Goal: Communication & Community: Share content

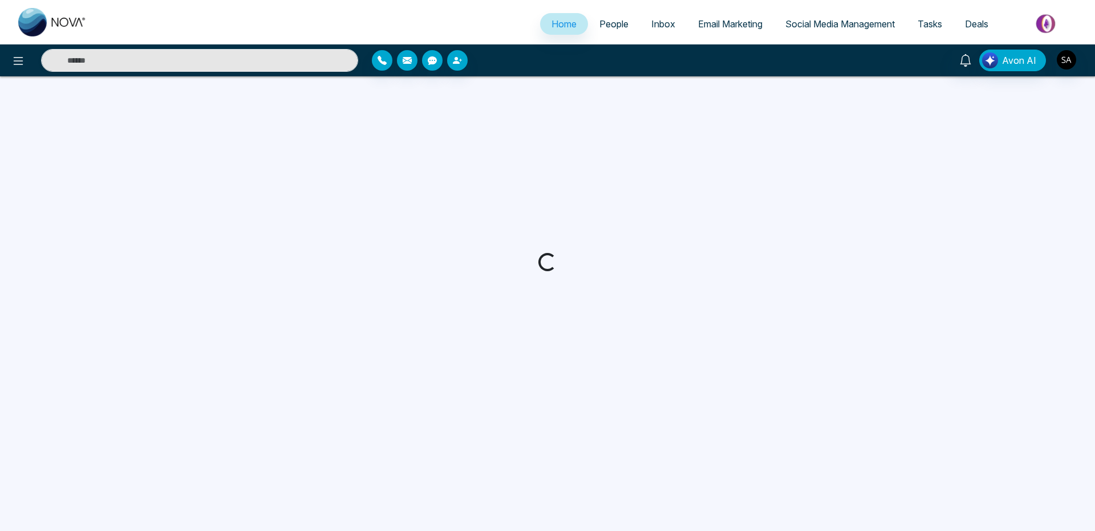
select select "*"
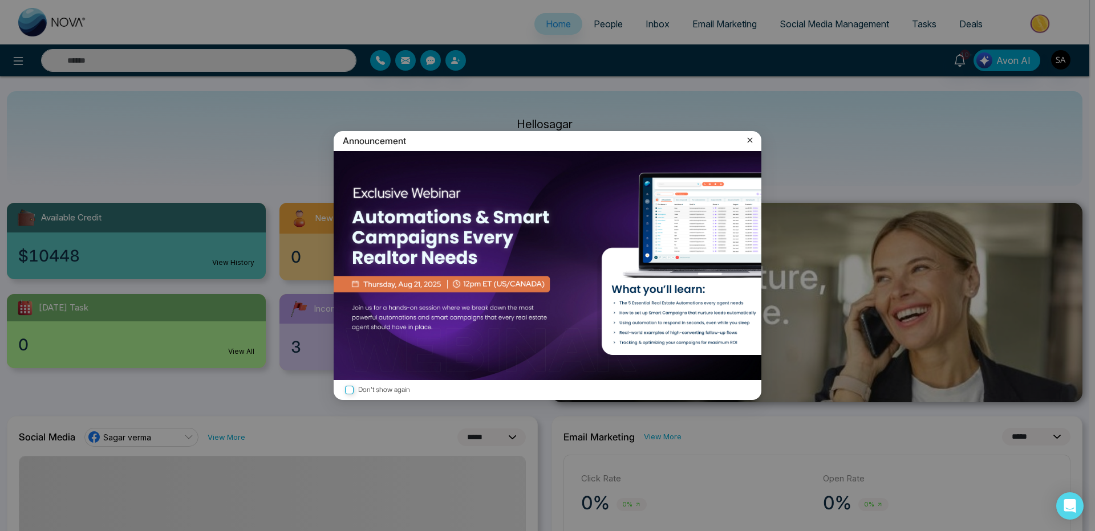
click at [750, 143] on icon at bounding box center [749, 140] width 11 height 11
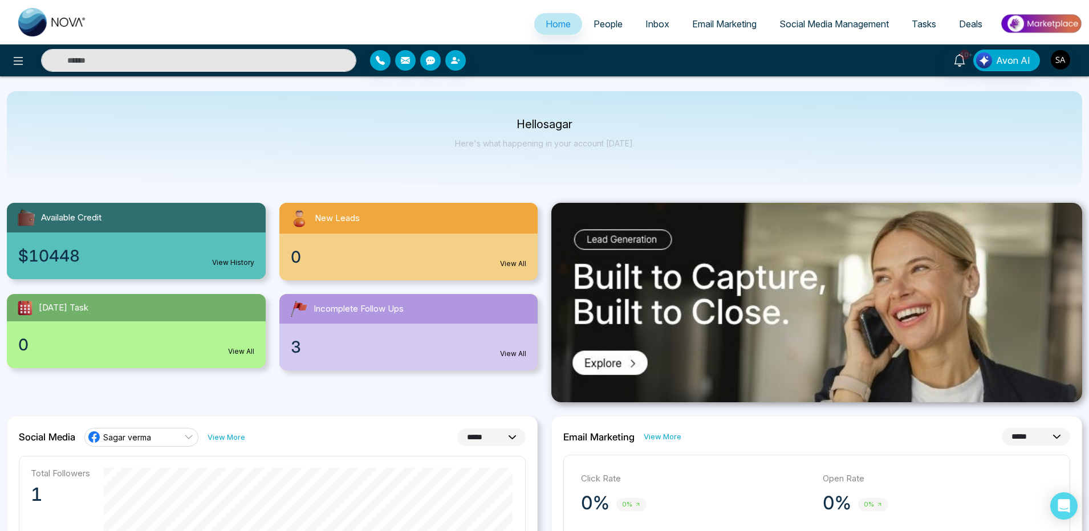
click at [600, 29] on span "People" at bounding box center [608, 23] width 29 height 11
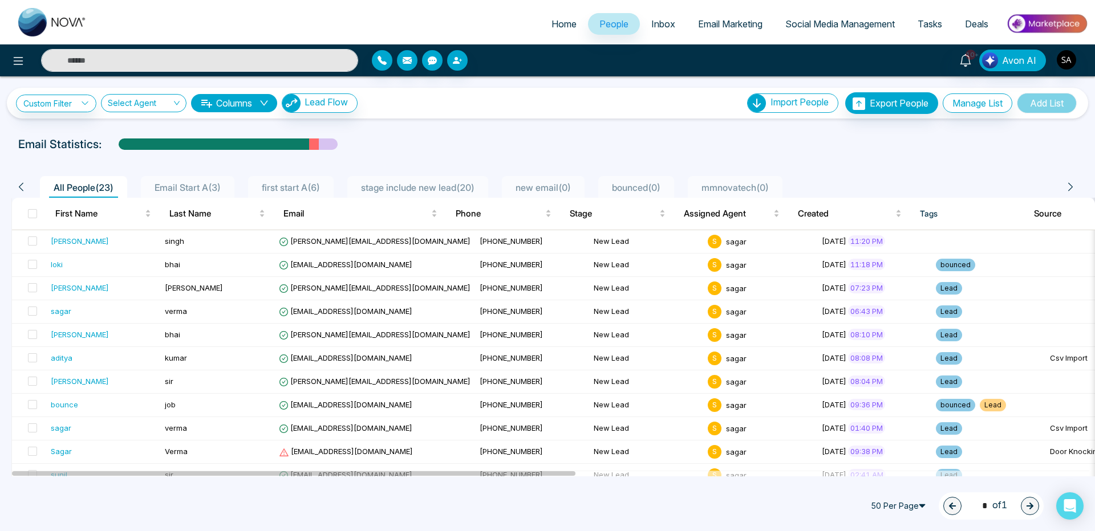
click at [189, 190] on span "Email Start A ( 3 )" at bounding box center [187, 187] width 75 height 11
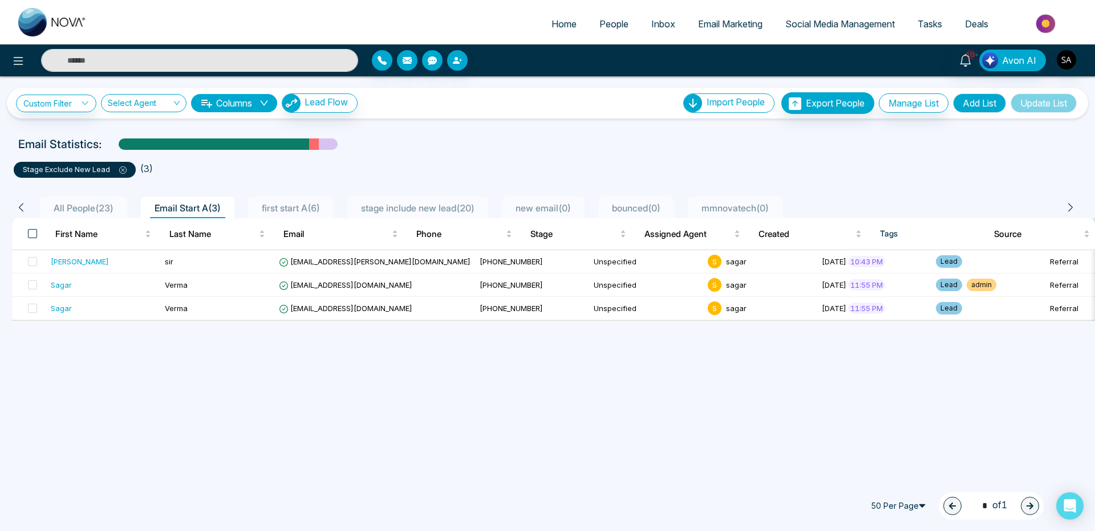
click at [32, 236] on span at bounding box center [32, 233] width 9 height 9
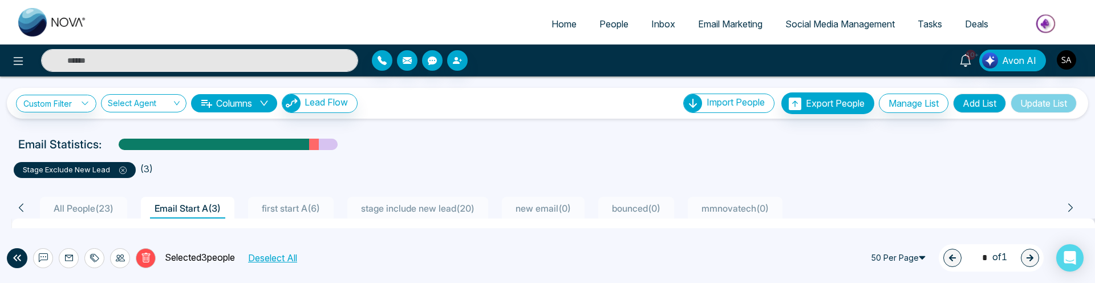
scroll to position [68, 0]
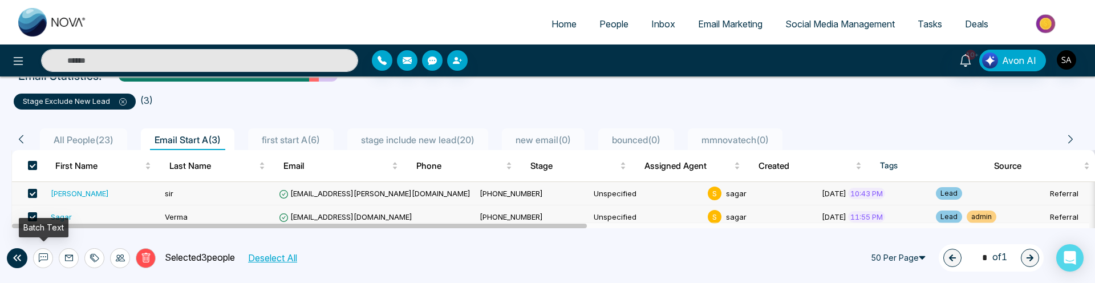
click at [47, 261] on icon at bounding box center [43, 257] width 9 height 9
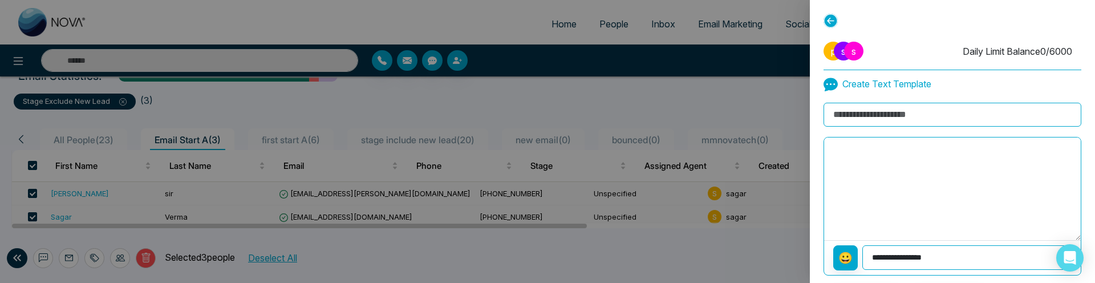
click at [879, 108] on input at bounding box center [952, 115] width 258 height 24
click at [856, 200] on textarea at bounding box center [952, 188] width 257 height 103
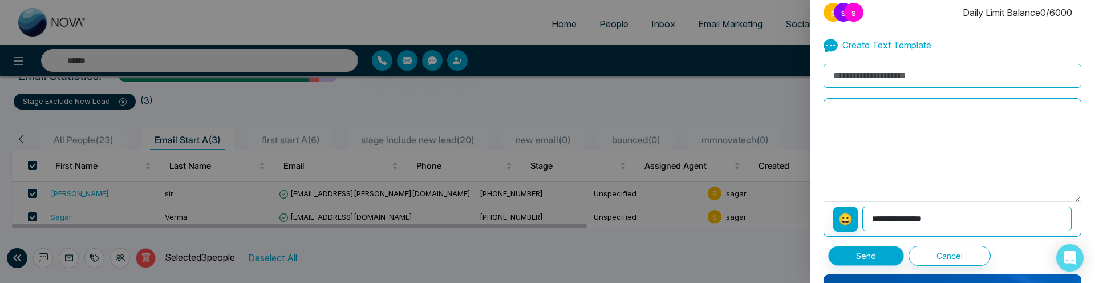
scroll to position [0, 0]
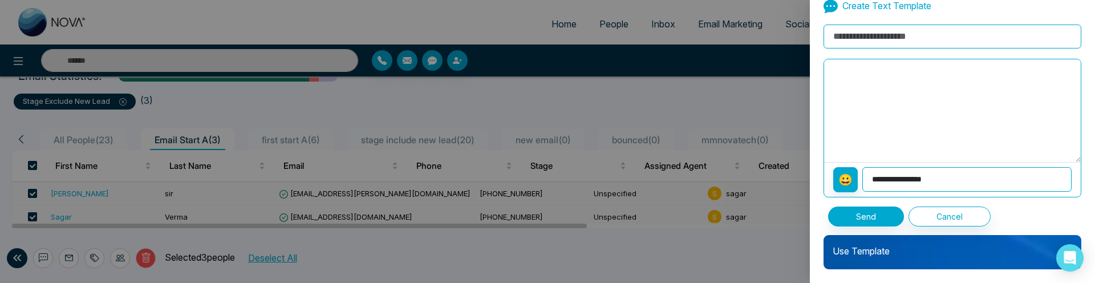
click at [863, 261] on div "Use Template" at bounding box center [952, 252] width 258 height 34
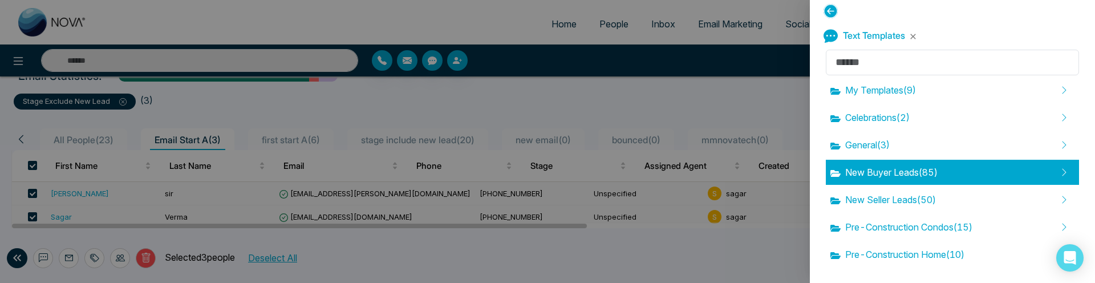
click at [880, 175] on span "New Buyer Leads ( 85 )" at bounding box center [883, 172] width 107 height 14
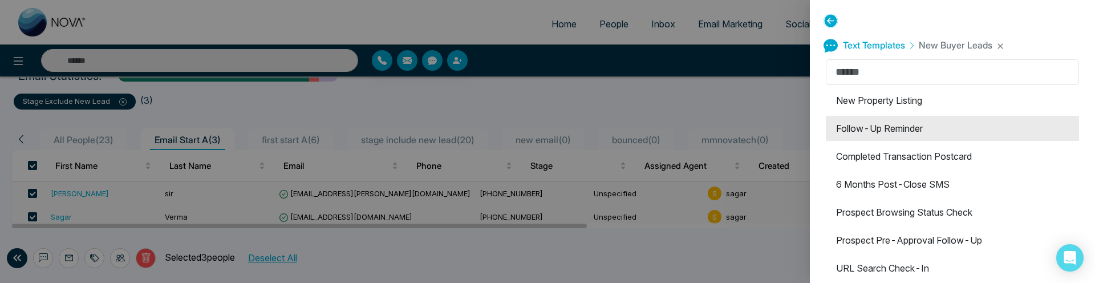
click at [869, 137] on li "Follow-Up Reminder" at bounding box center [952, 128] width 253 height 25
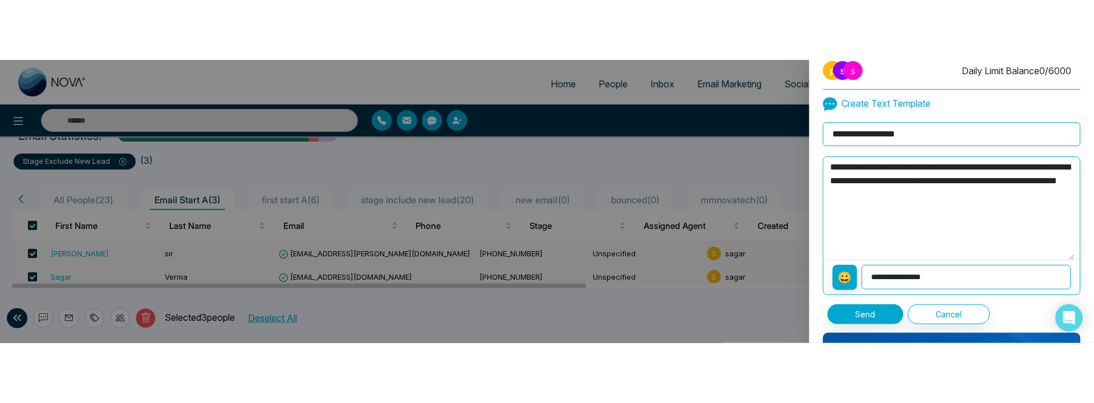
scroll to position [78, 0]
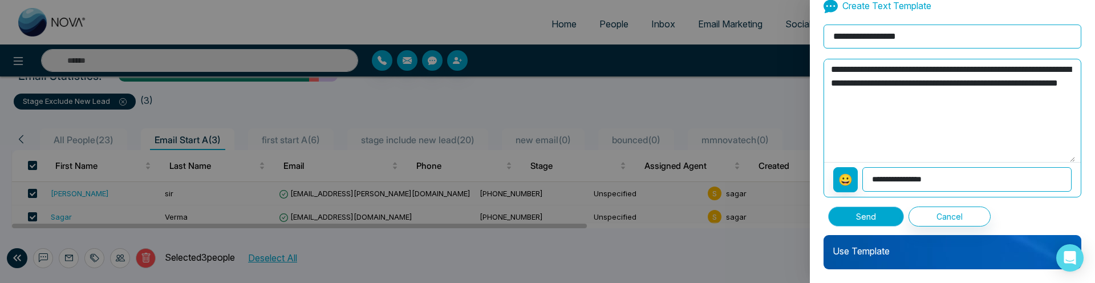
click at [861, 216] on button "Send" at bounding box center [866, 216] width 76 height 20
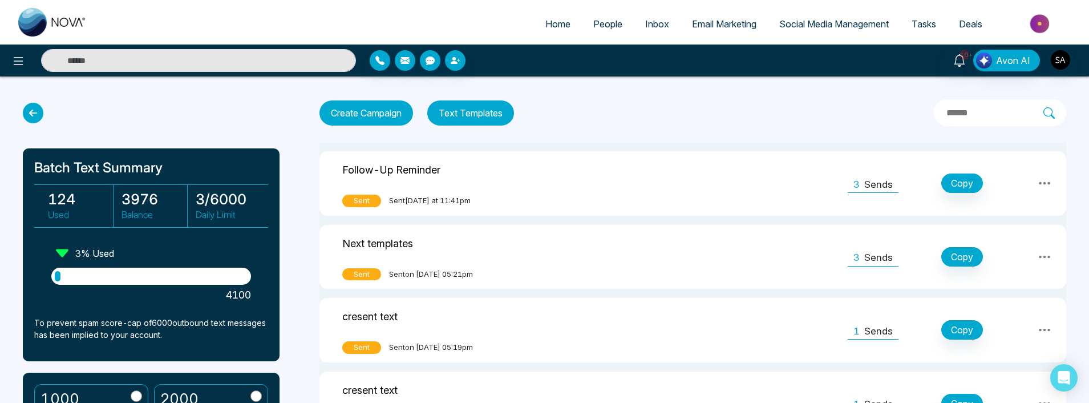
click at [598, 27] on span "People" at bounding box center [607, 23] width 29 height 11
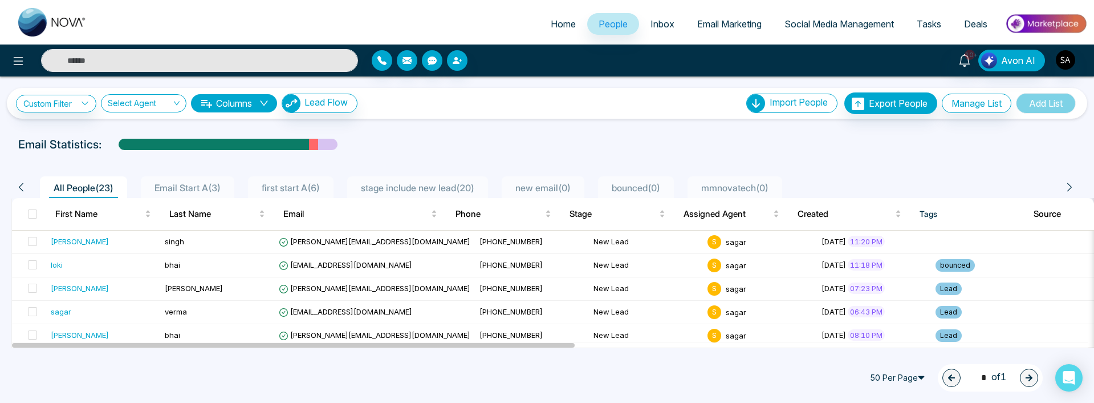
click at [385, 185] on span "stage include new lead ( 20 )" at bounding box center [417, 187] width 123 height 11
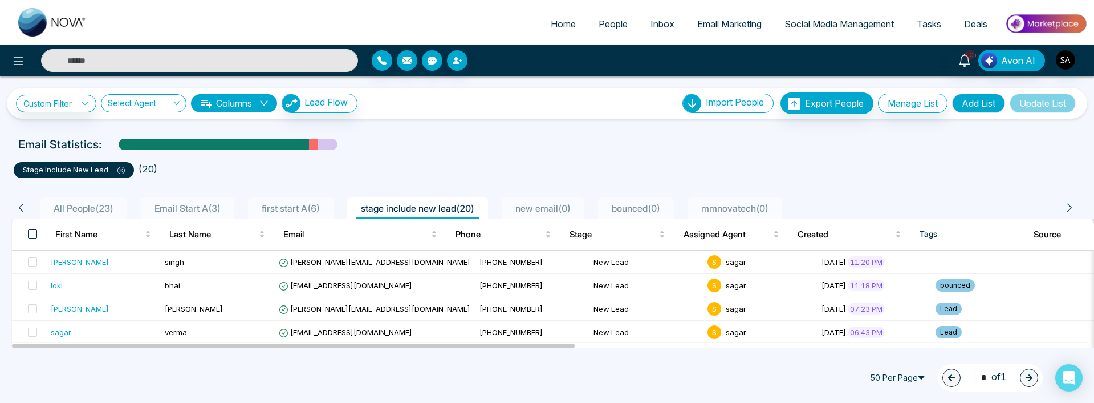
click at [33, 232] on span at bounding box center [32, 233] width 9 height 9
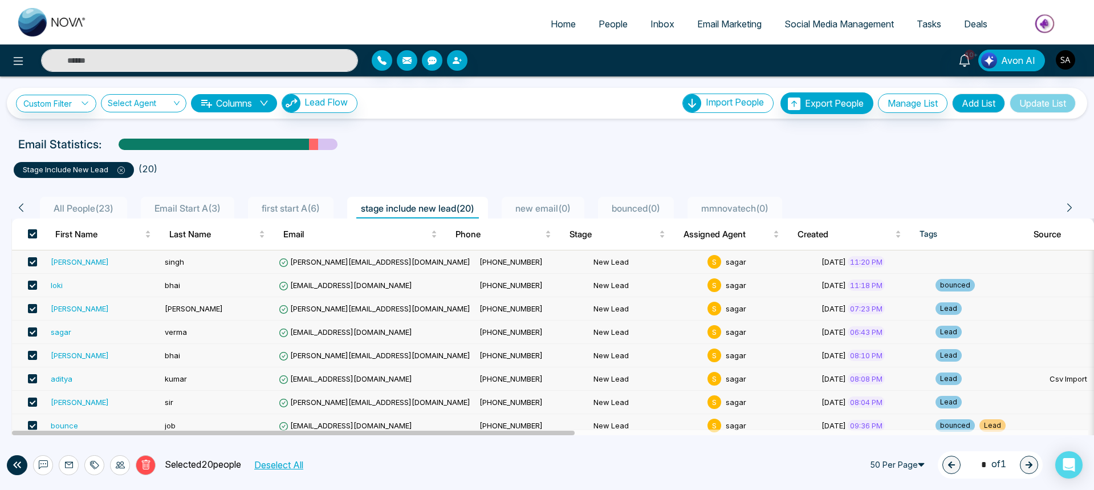
click at [35, 234] on span at bounding box center [32, 233] width 9 height 9
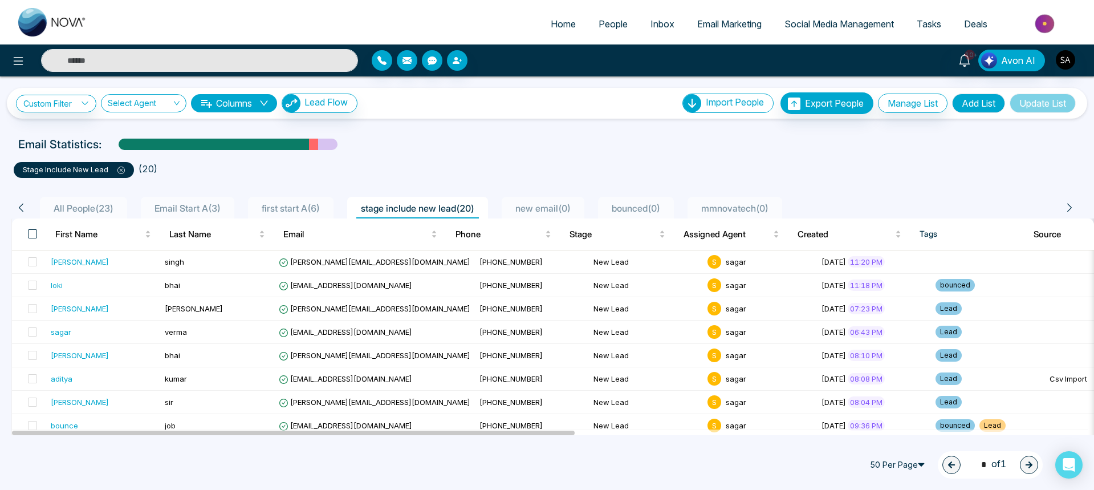
click at [32, 232] on span at bounding box center [32, 233] width 9 height 9
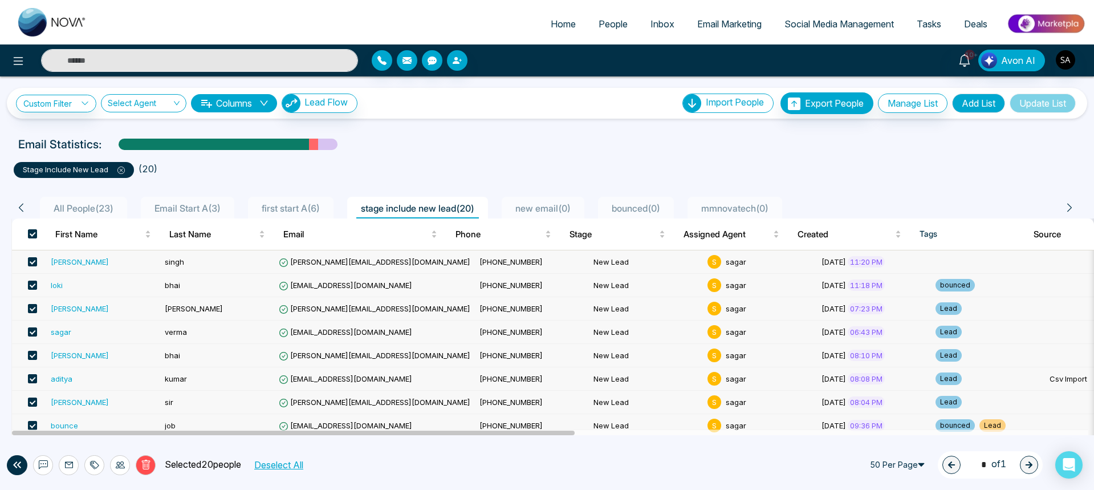
click at [122, 172] on icon at bounding box center [121, 170] width 3 height 3
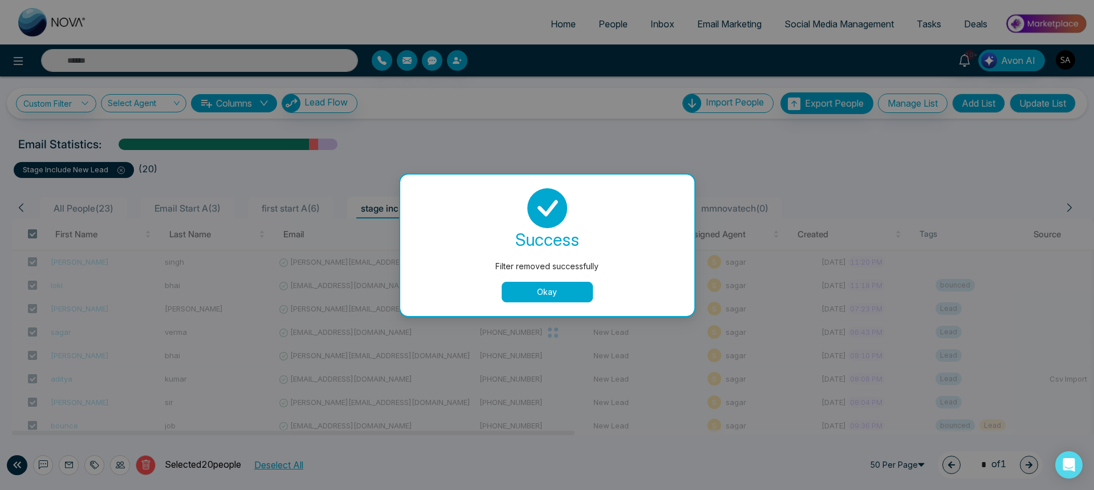
click at [523, 298] on button "Okay" at bounding box center [547, 292] width 91 height 21
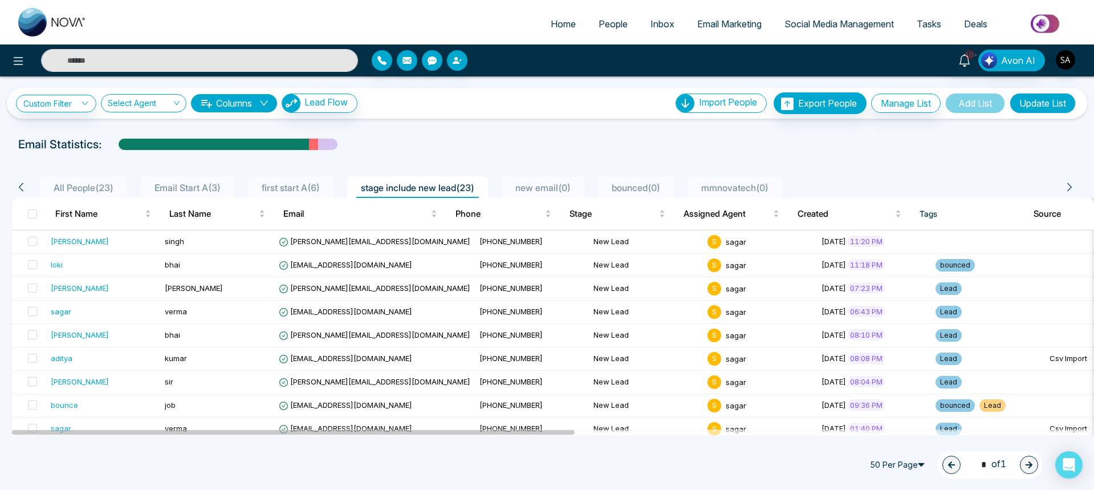
click at [113, 186] on span "All People ( 23 )" at bounding box center [83, 187] width 69 height 11
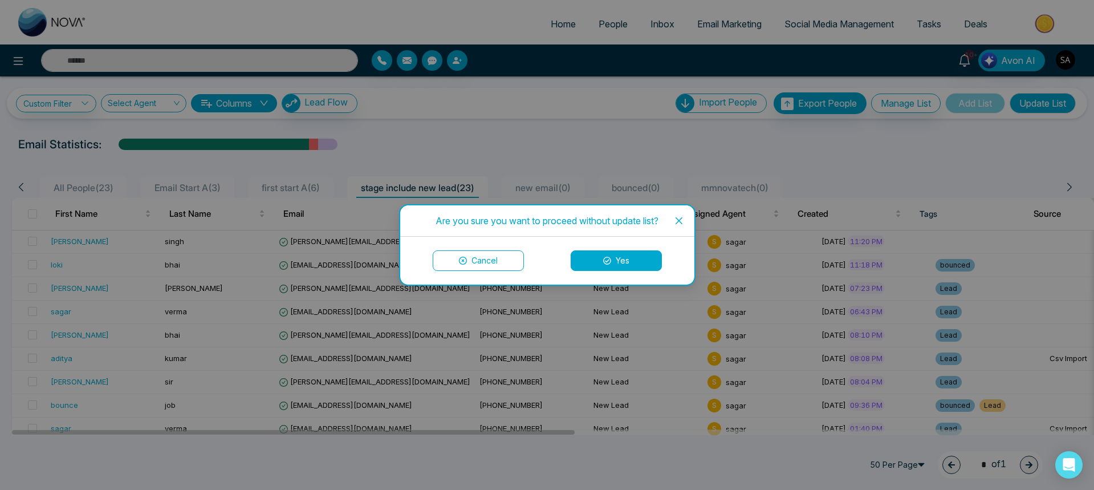
click at [673, 221] on span "Close" at bounding box center [679, 220] width 31 height 31
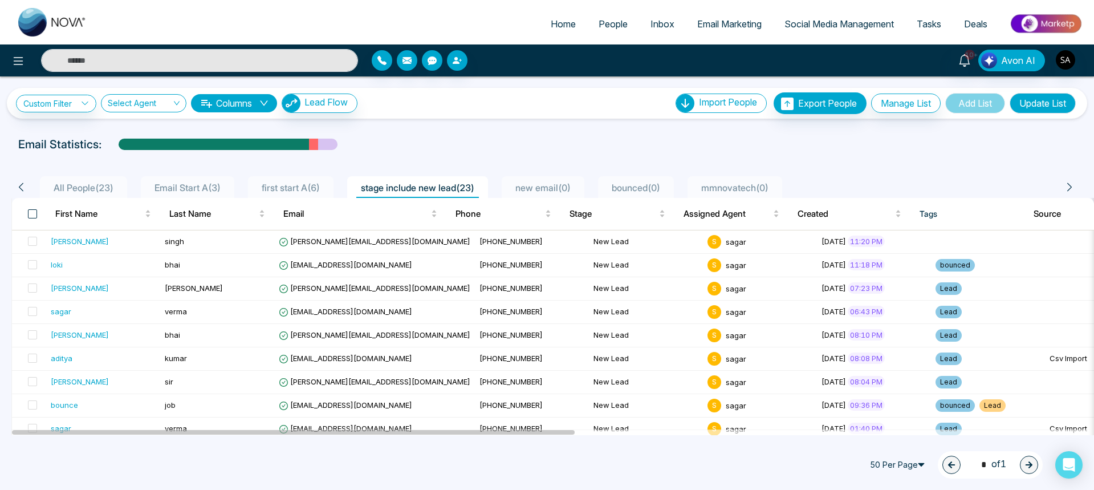
click at [31, 216] on span at bounding box center [32, 213] width 9 height 9
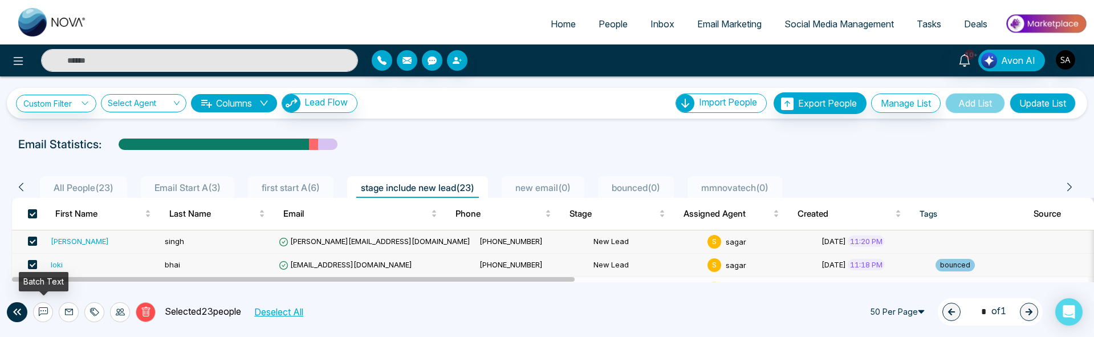
click at [44, 313] on icon at bounding box center [43, 311] width 9 height 9
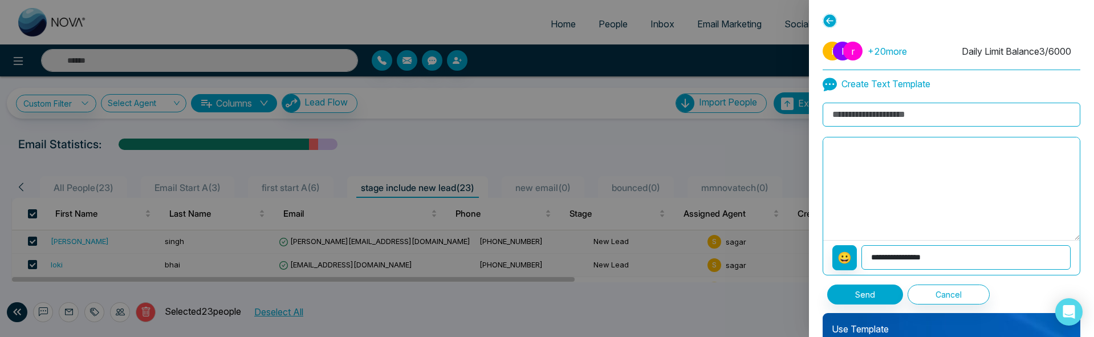
click at [845, 114] on input at bounding box center [952, 115] width 258 height 24
click at [853, 330] on p "Use Template" at bounding box center [952, 324] width 258 height 23
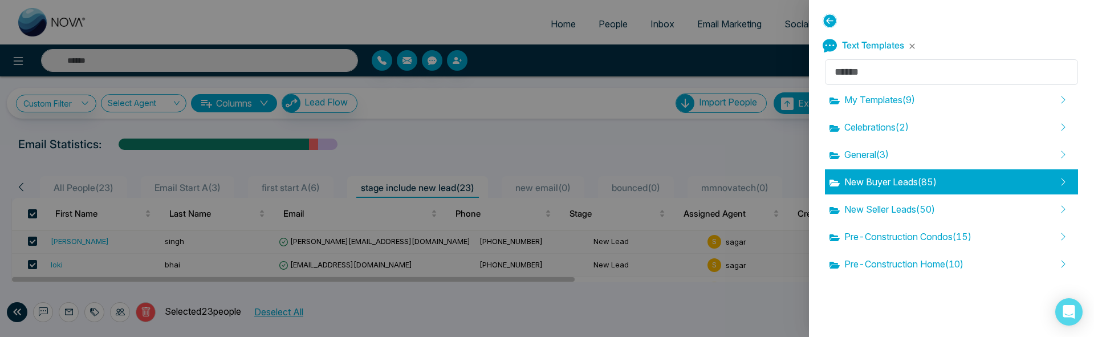
click at [886, 185] on span "New Buyer Leads ( 85 )" at bounding box center [883, 182] width 107 height 14
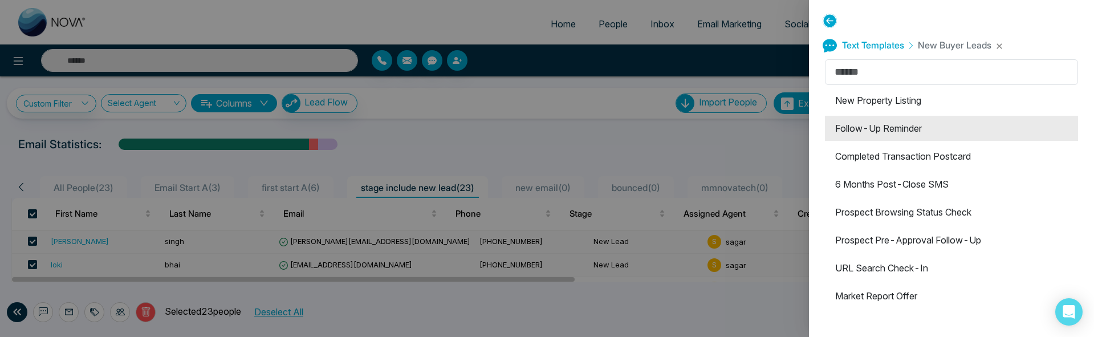
click at [873, 127] on li "Follow-Up Reminder" at bounding box center [951, 128] width 253 height 25
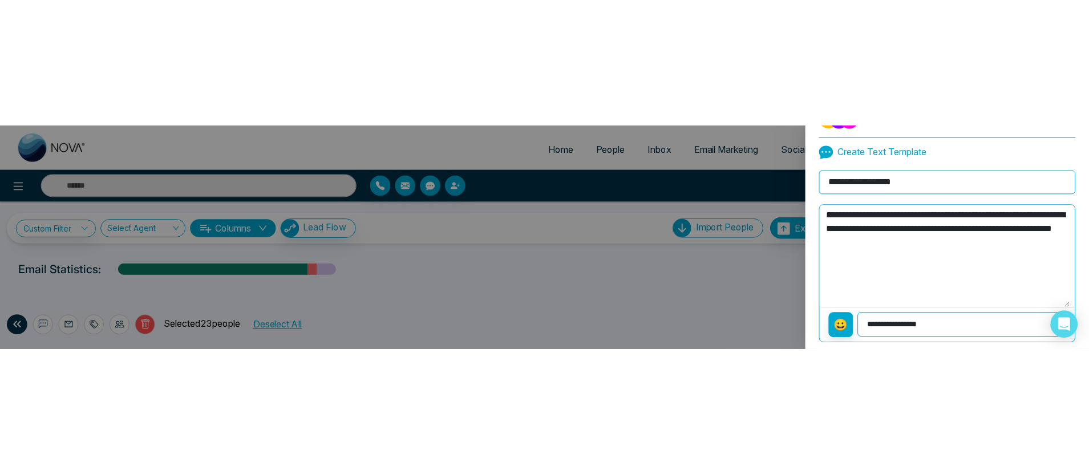
scroll to position [136, 0]
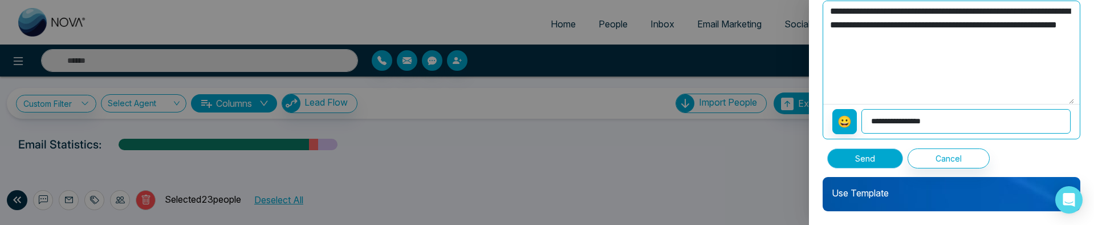
click at [867, 162] on button "Send" at bounding box center [865, 158] width 76 height 20
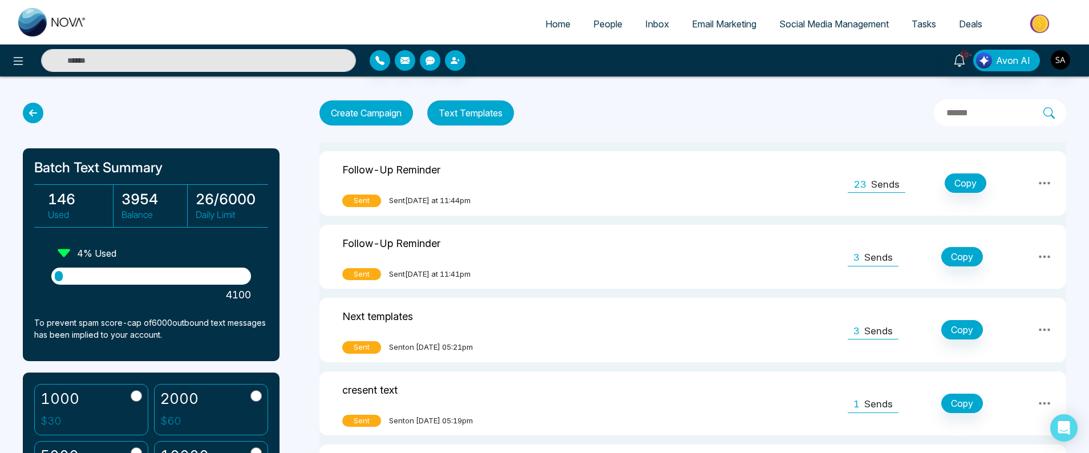
click at [606, 29] on span "People" at bounding box center [607, 23] width 29 height 11
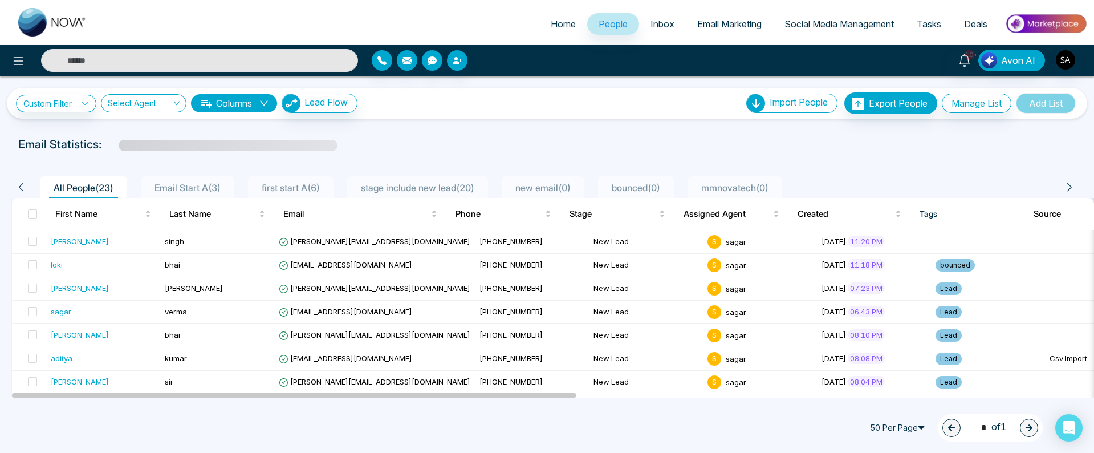
click at [1078, 59] on div "10+ Avon AI" at bounding box center [866, 61] width 443 height 22
click at [1073, 59] on img "button" at bounding box center [1065, 59] width 19 height 19
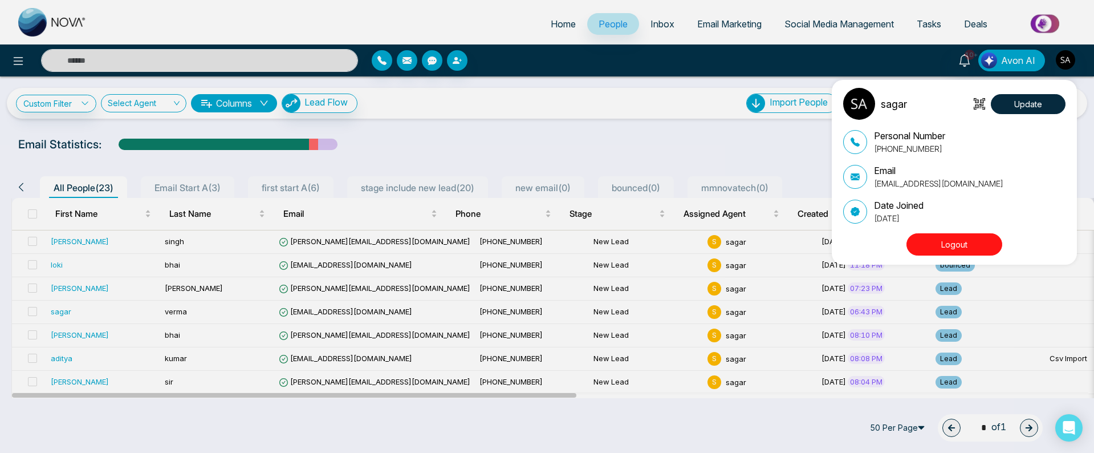
click at [601, 164] on div "sagar Update Personal Number +918825197230 Email sagar@mmnovatech.com Date Join…" at bounding box center [547, 226] width 1094 height 453
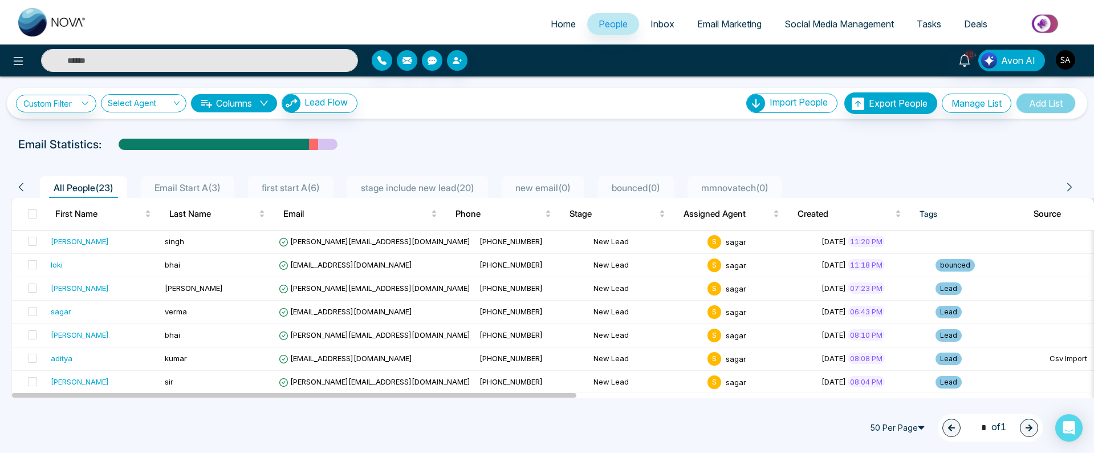
click at [911, 428] on span "50 Per Page" at bounding box center [899, 428] width 68 height 18
click at [892, 346] on div "10 Per Page" at bounding box center [899, 350] width 55 height 13
click at [1069, 64] on img "button" at bounding box center [1065, 59] width 19 height 19
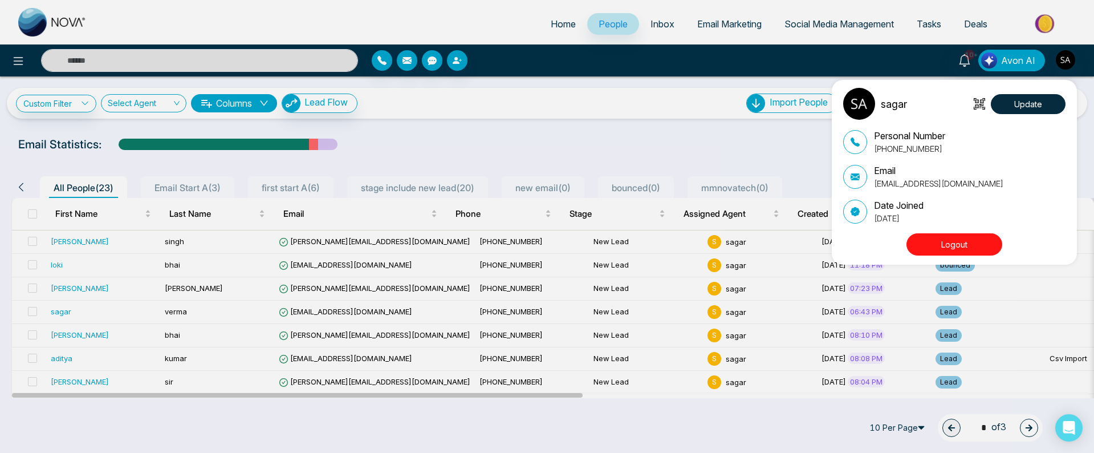
click at [941, 247] on button "Logout" at bounding box center [955, 244] width 96 height 22
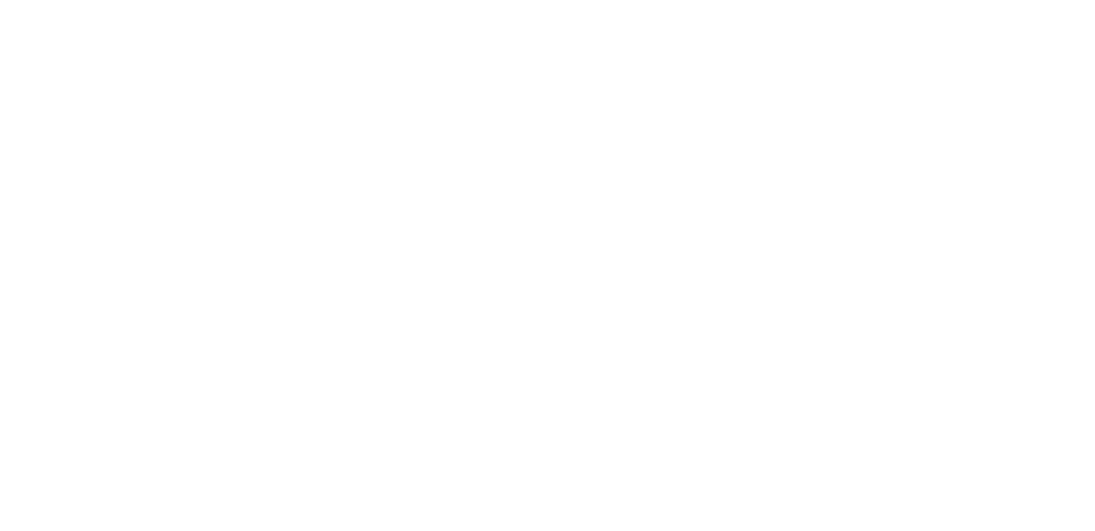
select select "*"
